Goal: Task Accomplishment & Management: Use online tool/utility

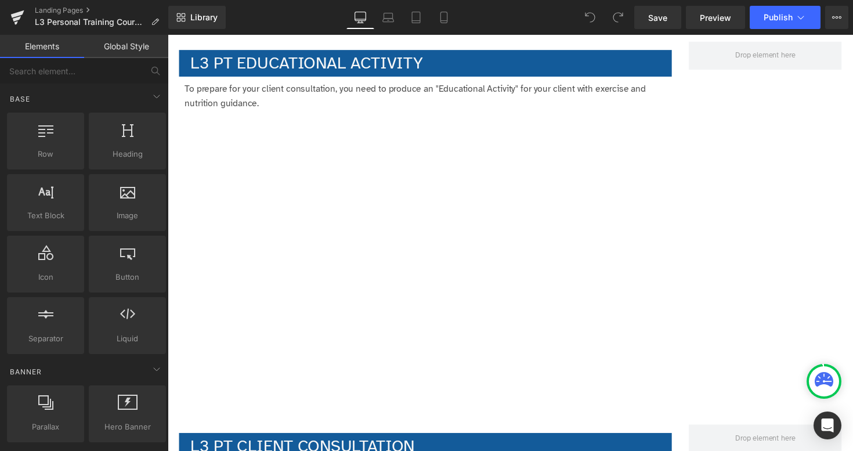
scroll to position [1893, 0]
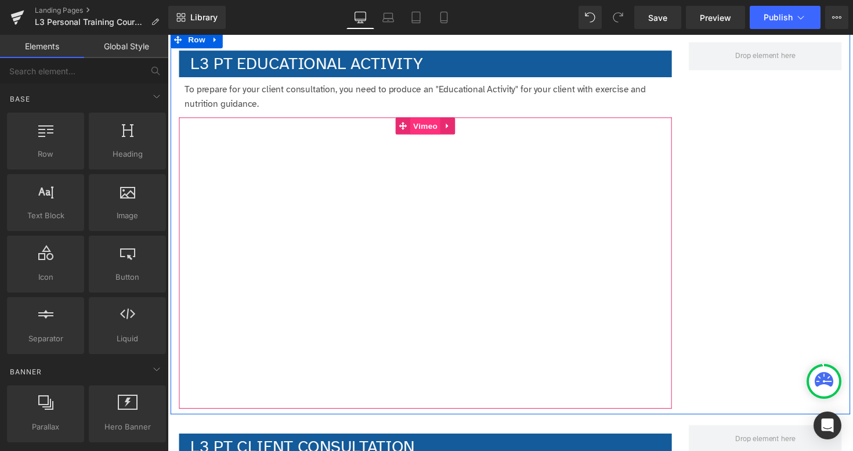
click at [431, 132] on span "Vimeo" at bounding box center [431, 128] width 31 height 17
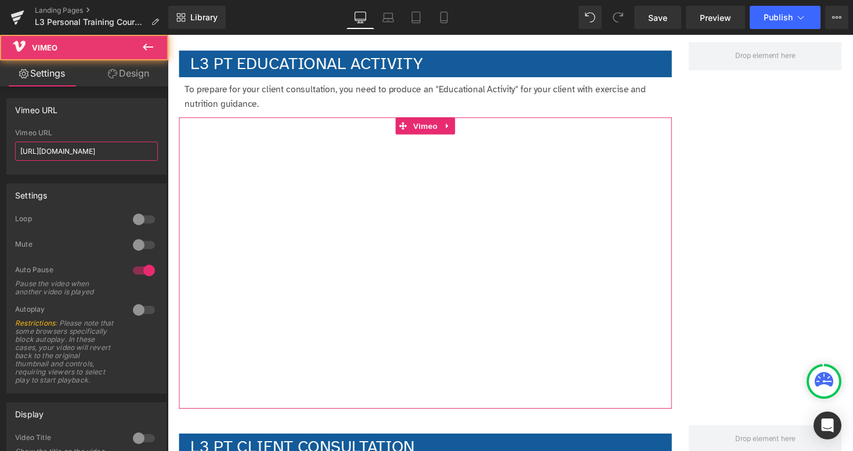
click at [86, 147] on input "[URL][DOMAIN_NAME]" at bounding box center [86, 151] width 143 height 19
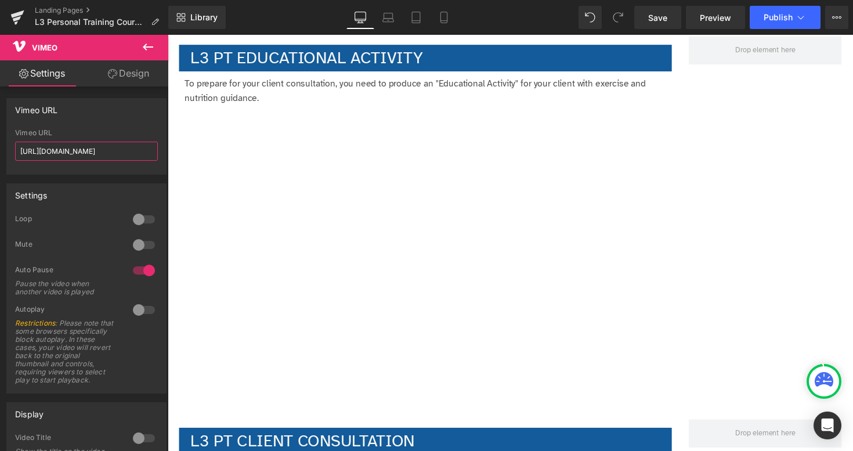
scroll to position [1897, 0]
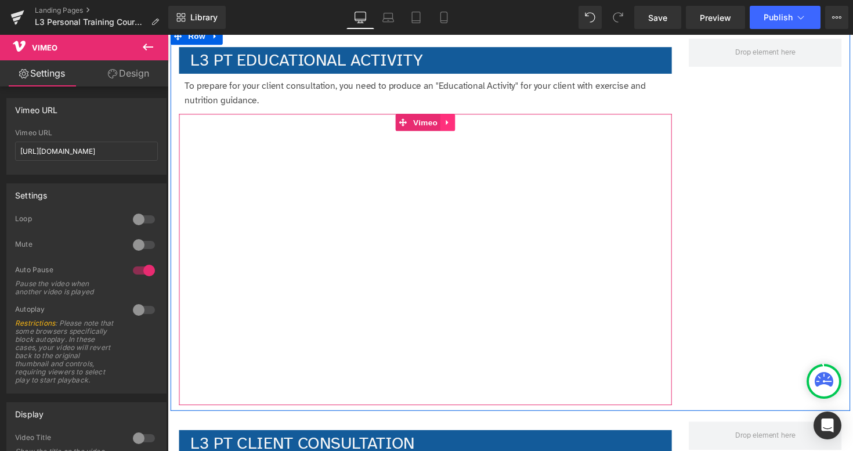
click at [454, 124] on icon at bounding box center [454, 124] width 2 height 5
click at [476, 128] on icon at bounding box center [478, 124] width 8 height 9
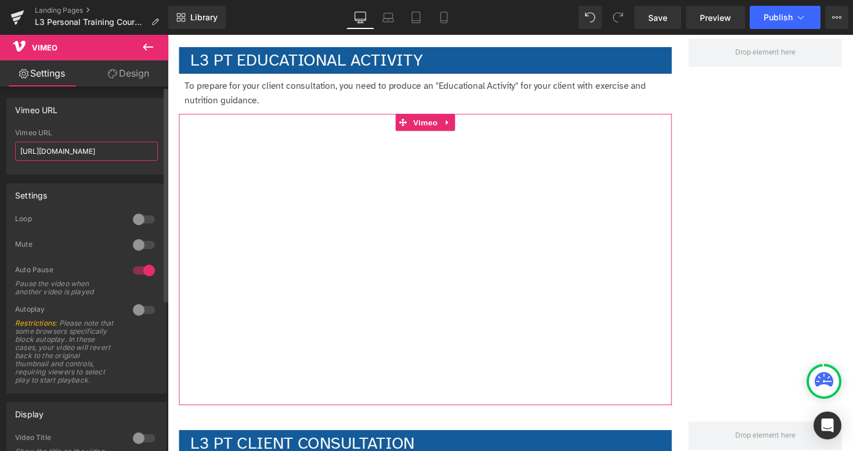
click at [91, 150] on input "[URL][DOMAIN_NAME]" at bounding box center [86, 151] width 143 height 19
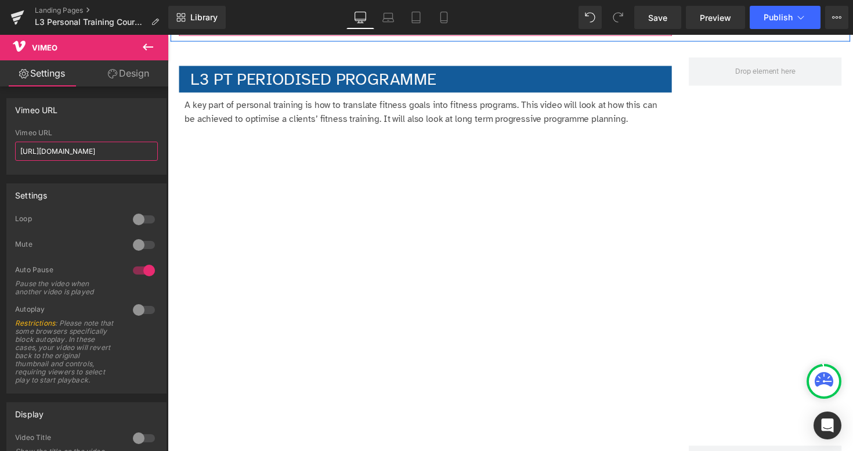
scroll to position [2684, 0]
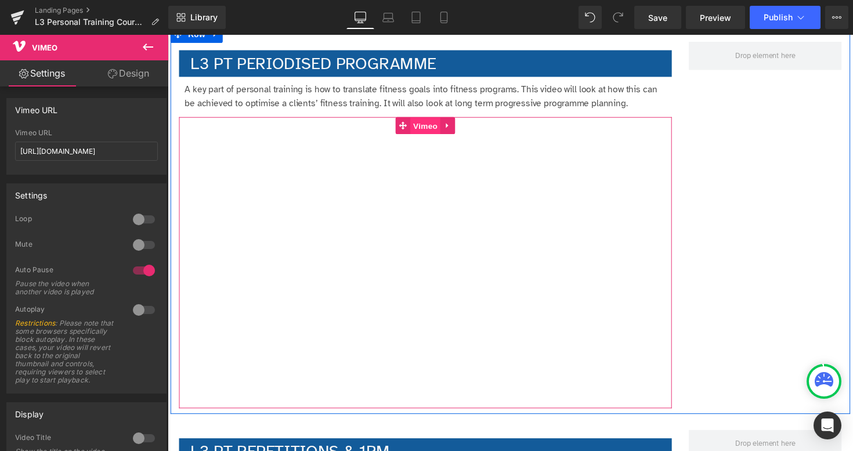
click at [425, 130] on span "Vimeo" at bounding box center [431, 128] width 31 height 17
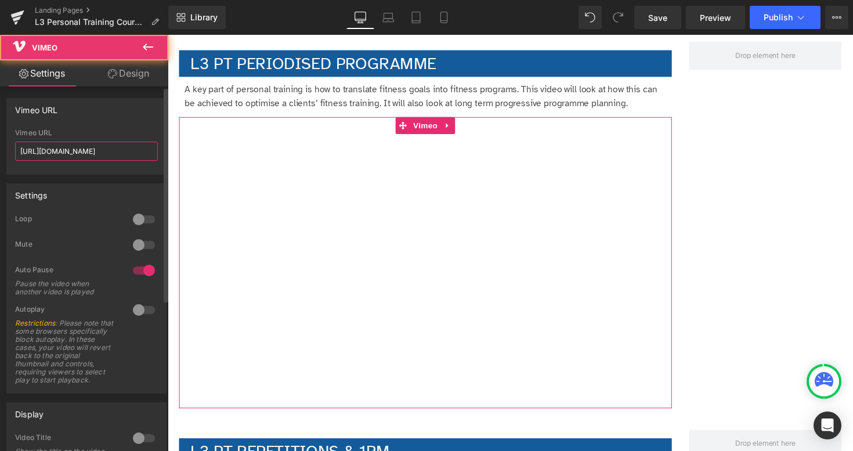
click at [136, 147] on input "[URL][DOMAIN_NAME]" at bounding box center [86, 151] width 143 height 19
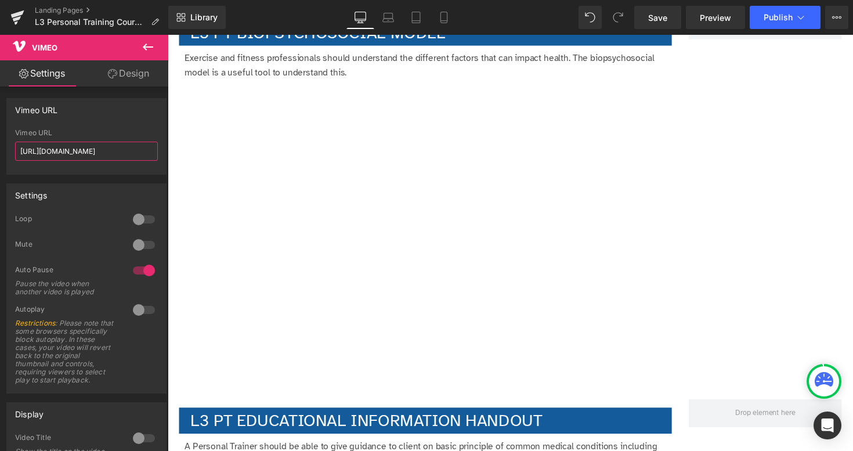
scroll to position [3492, 0]
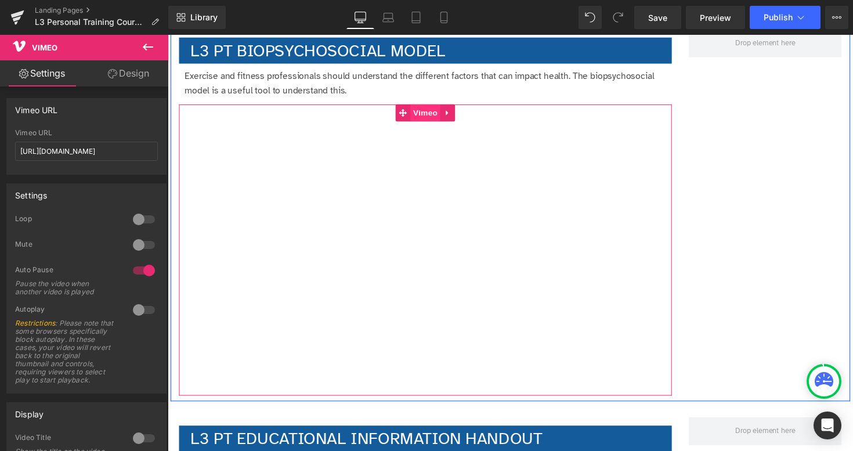
click at [429, 117] on span "Vimeo" at bounding box center [431, 114] width 31 height 17
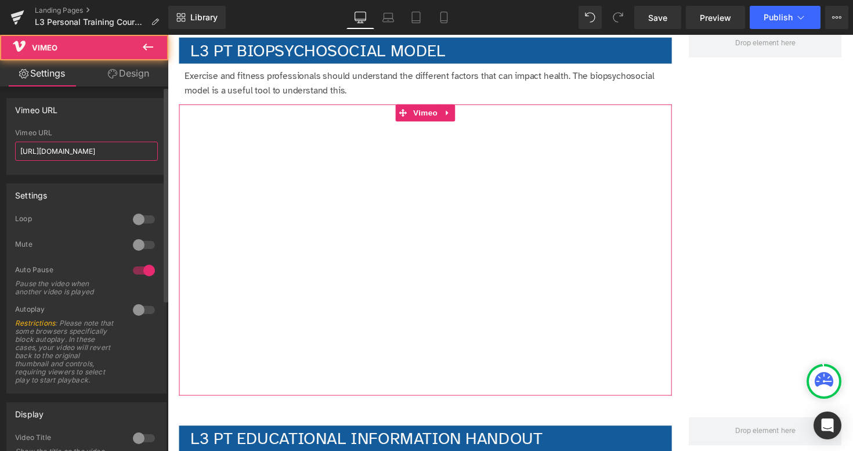
click at [91, 151] on input "[URL][DOMAIN_NAME]" at bounding box center [86, 151] width 143 height 19
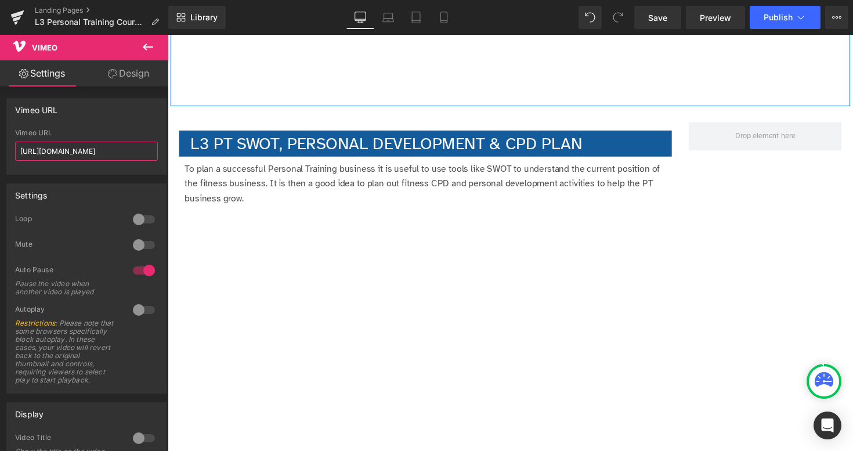
scroll to position [4194, 0]
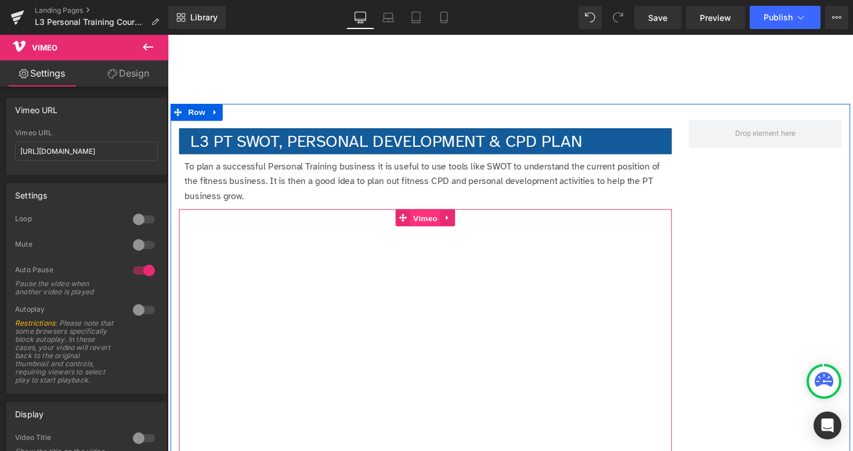
click at [424, 222] on span "Vimeo" at bounding box center [431, 222] width 31 height 17
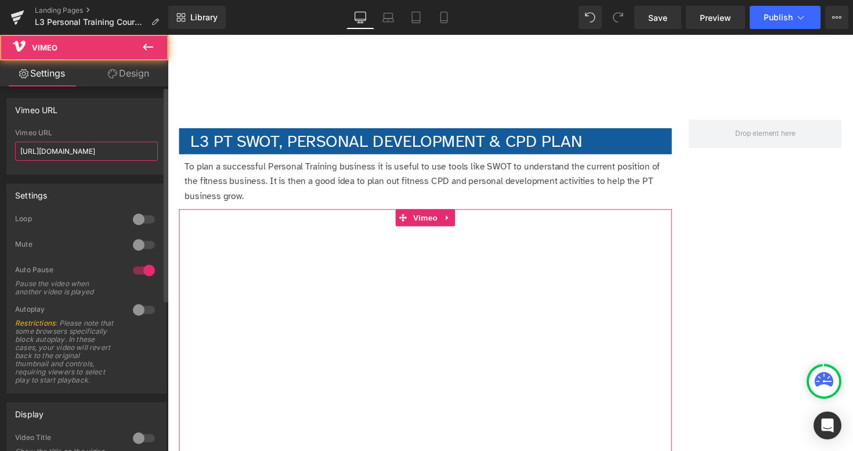
click at [113, 150] on input "[URL][DOMAIN_NAME]" at bounding box center [86, 151] width 143 height 19
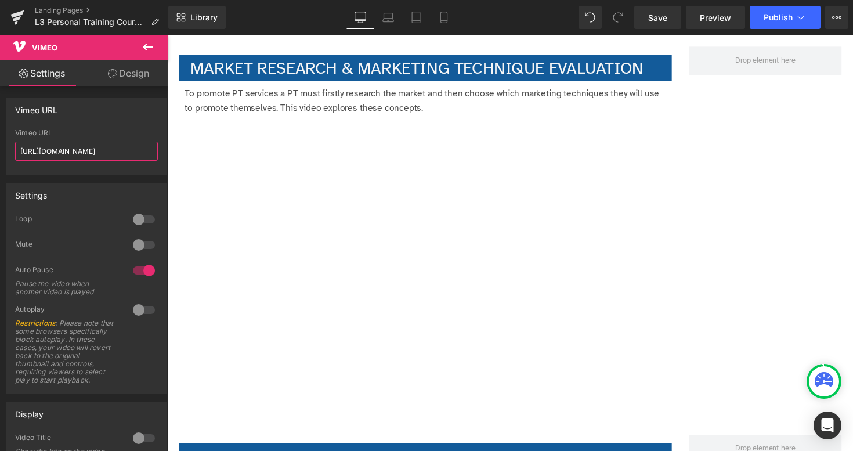
scroll to position [4681, 0]
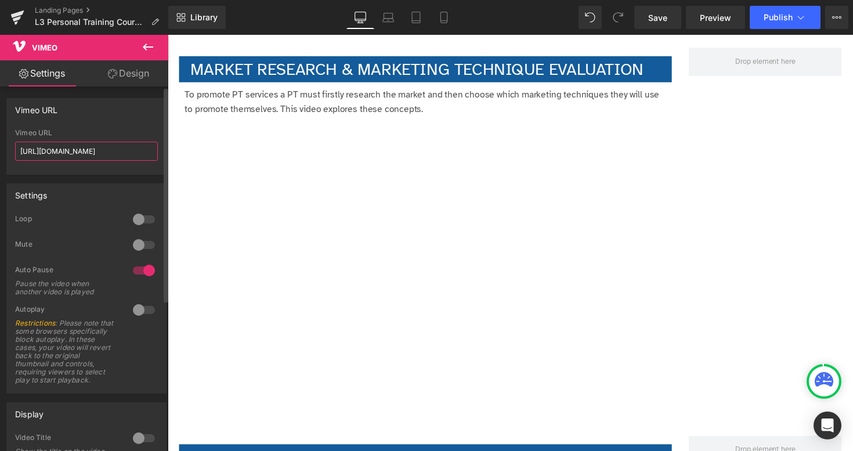
click at [97, 151] on input "[URL][DOMAIN_NAME]" at bounding box center [86, 151] width 143 height 19
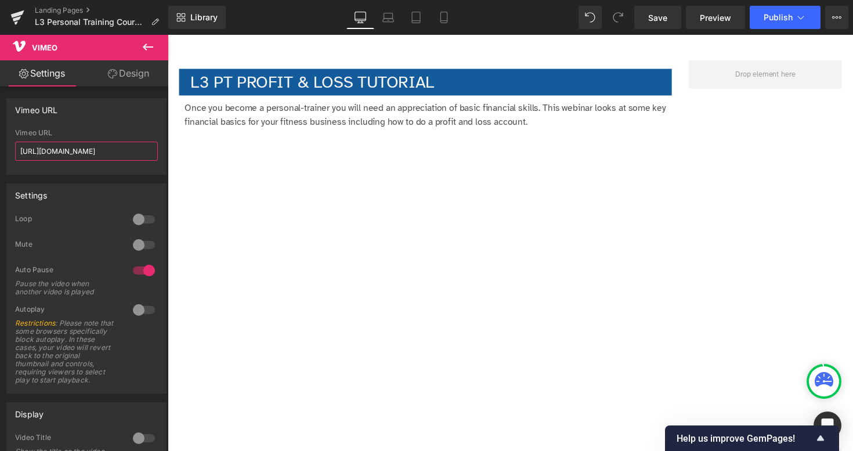
scroll to position [5860, 0]
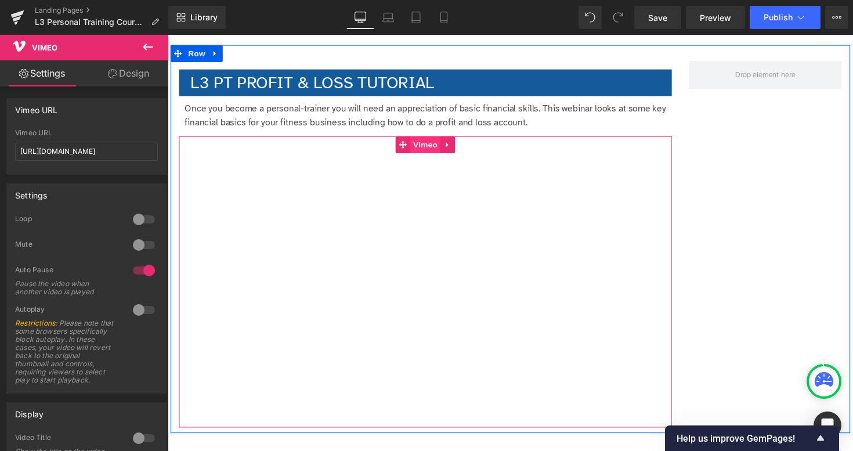
click at [431, 149] on span "Vimeo" at bounding box center [431, 147] width 31 height 17
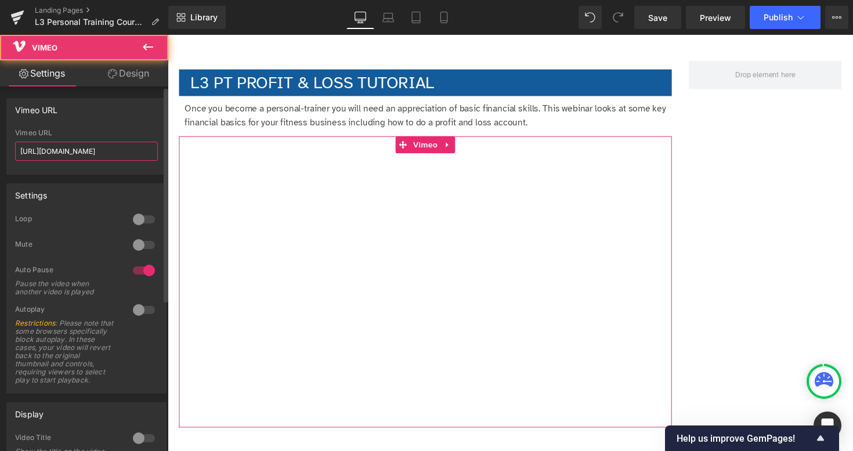
click at [120, 154] on input "[URL][DOMAIN_NAME]" at bounding box center [86, 151] width 143 height 19
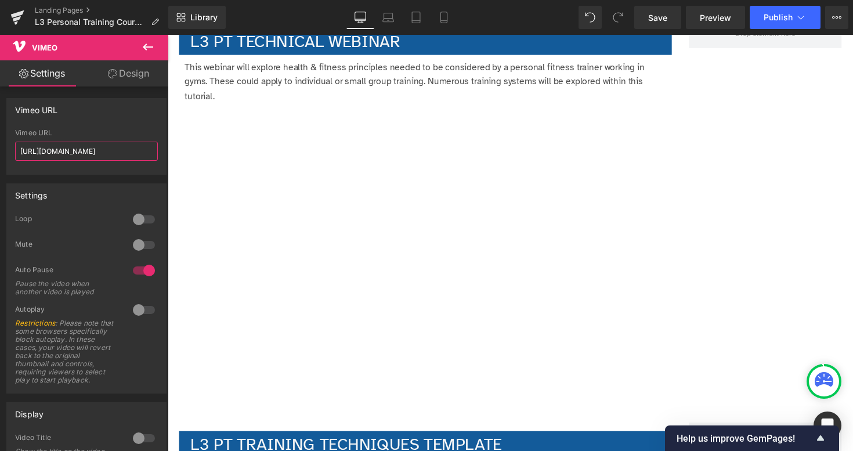
scroll to position [6707, 0]
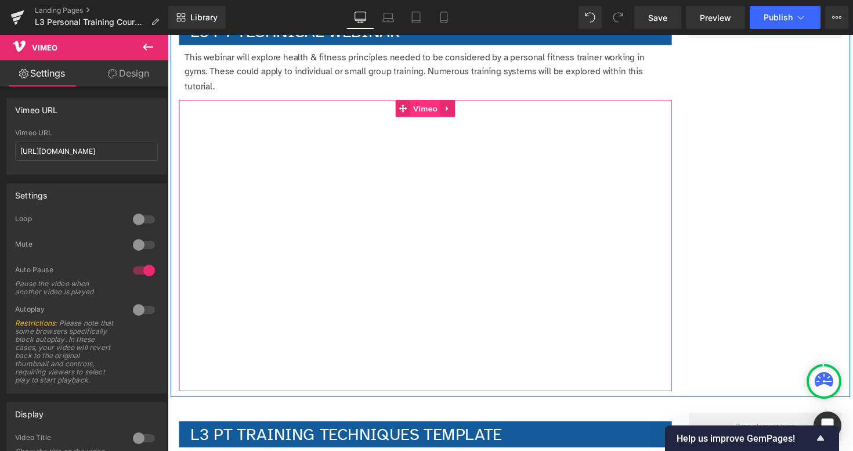
click at [430, 115] on span "Vimeo" at bounding box center [431, 110] width 31 height 17
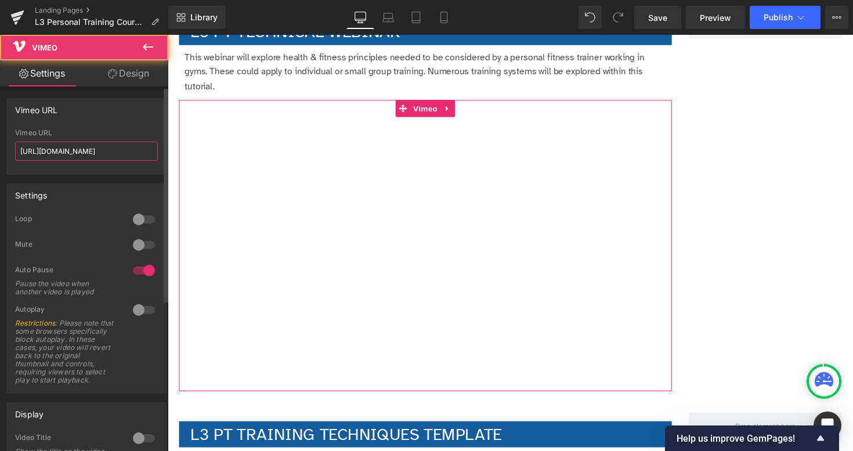
click at [63, 153] on input "[URL][DOMAIN_NAME]" at bounding box center [86, 151] width 143 height 19
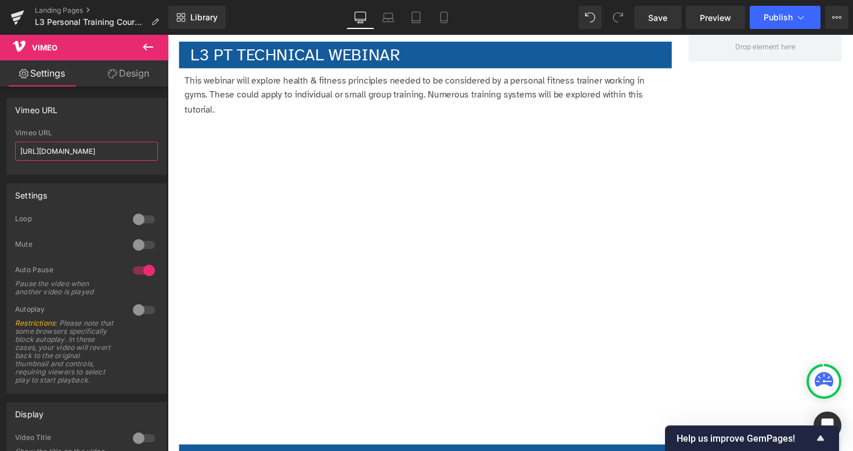
scroll to position [6672, 0]
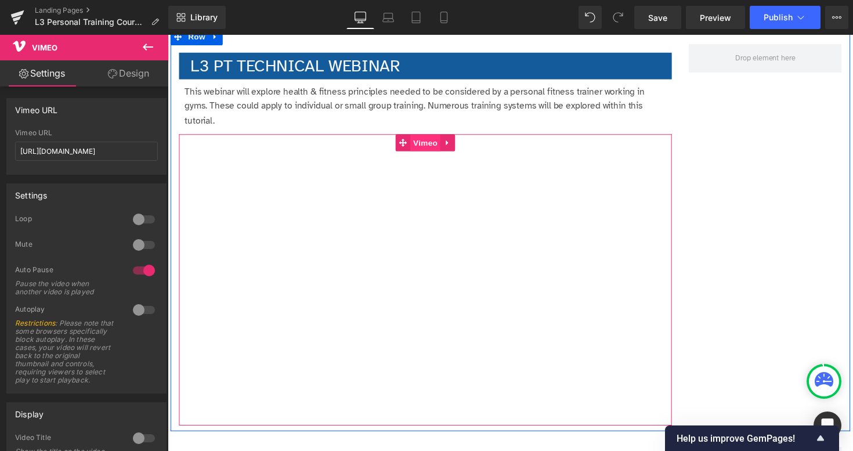
click at [434, 149] on span "Vimeo" at bounding box center [431, 144] width 31 height 17
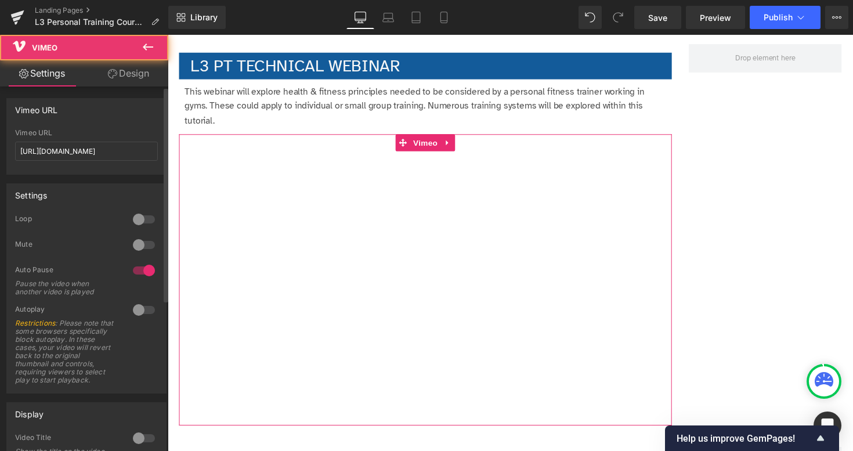
click at [92, 135] on div "Vimeo URL" at bounding box center [86, 133] width 143 height 8
click at [91, 154] on input "[URL][DOMAIN_NAME]" at bounding box center [86, 151] width 143 height 19
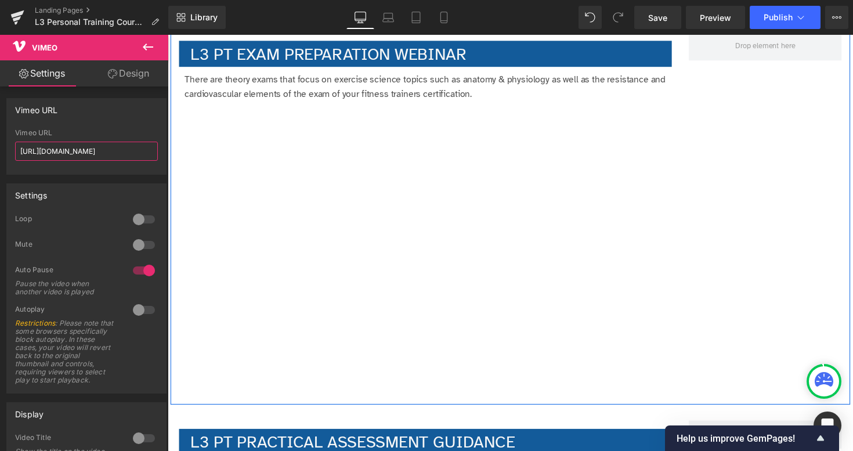
scroll to position [7493, 0]
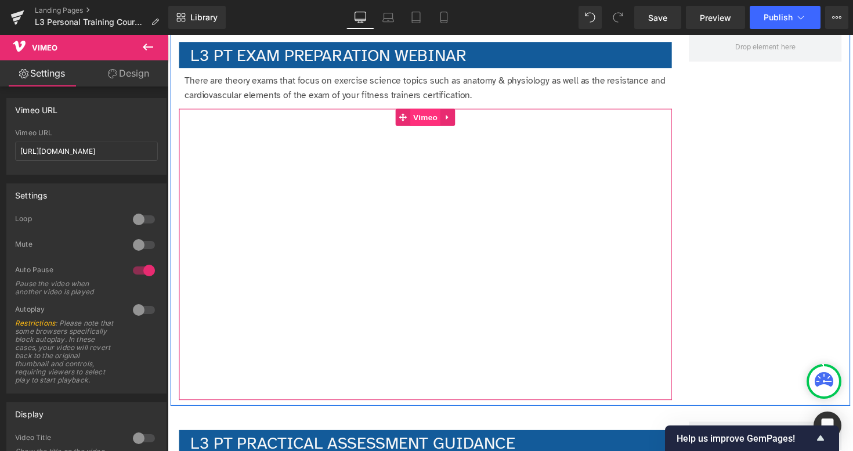
click at [438, 121] on span "Vimeo" at bounding box center [431, 119] width 31 height 17
click at [432, 121] on span "Vimeo" at bounding box center [431, 119] width 31 height 17
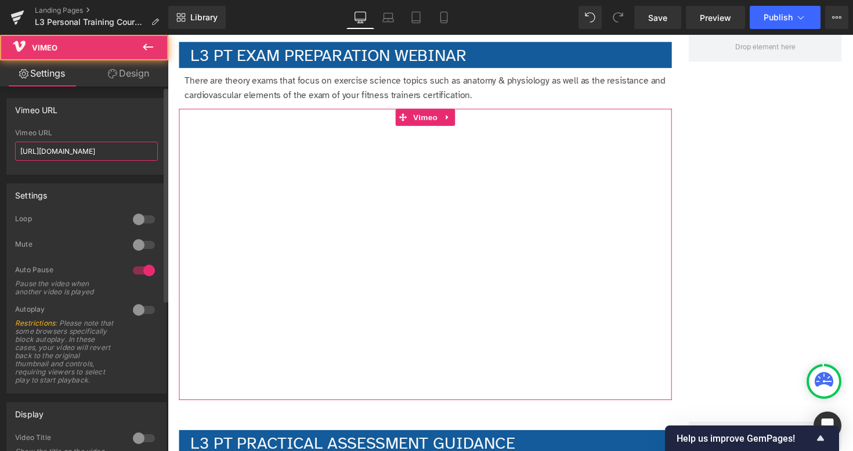
click at [59, 146] on input "[URL][DOMAIN_NAME]" at bounding box center [86, 151] width 143 height 19
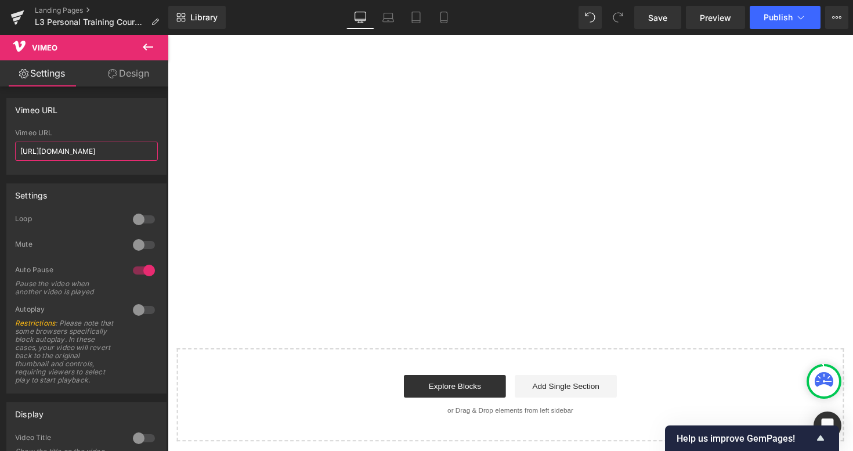
scroll to position [8015, 0]
